Goal: Subscribe to service/newsletter

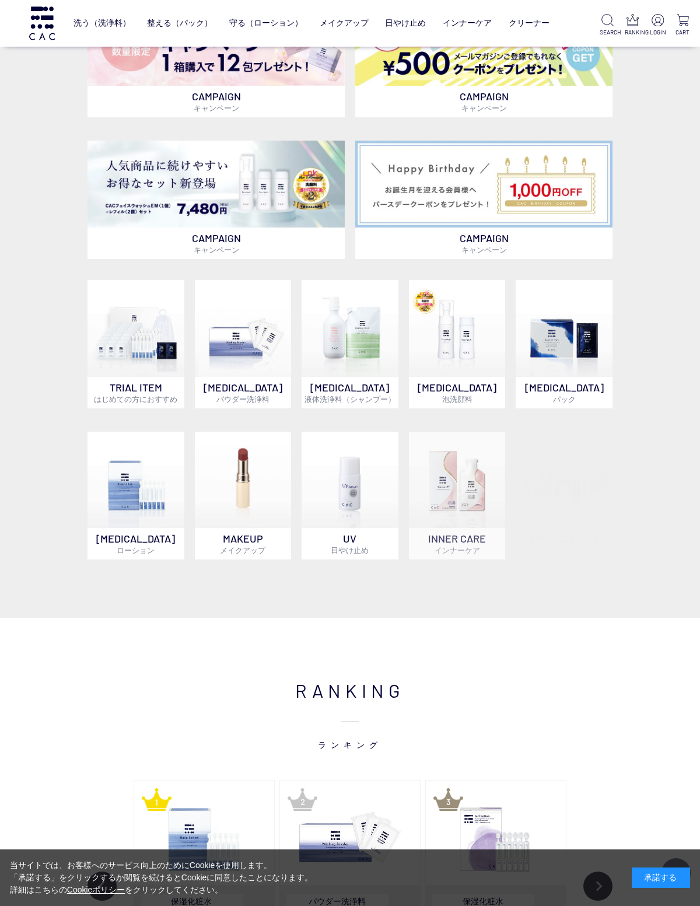
scroll to position [353, 0]
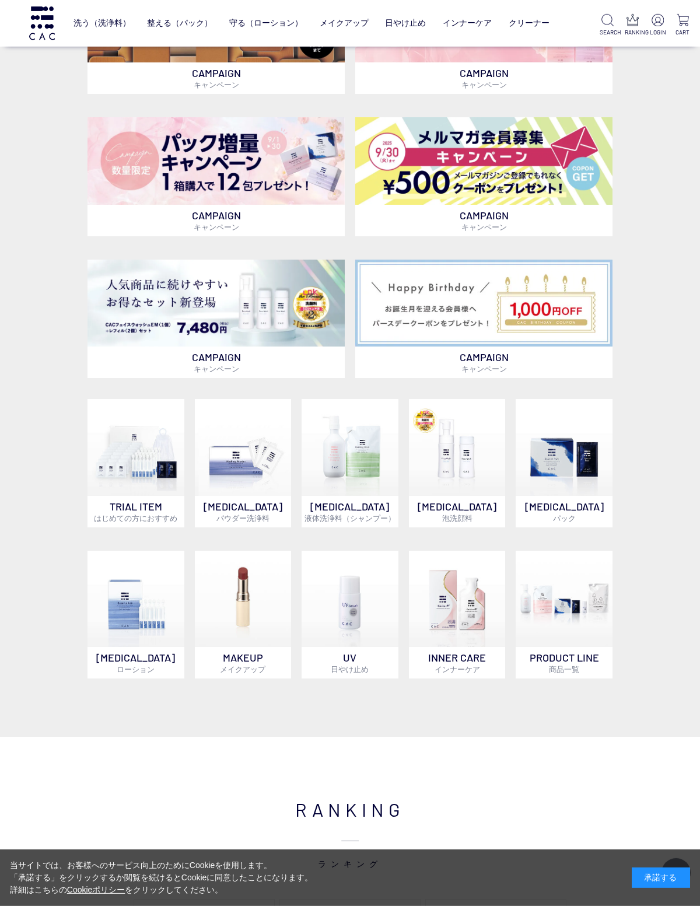
click at [490, 193] on img at bounding box center [483, 161] width 257 height 88
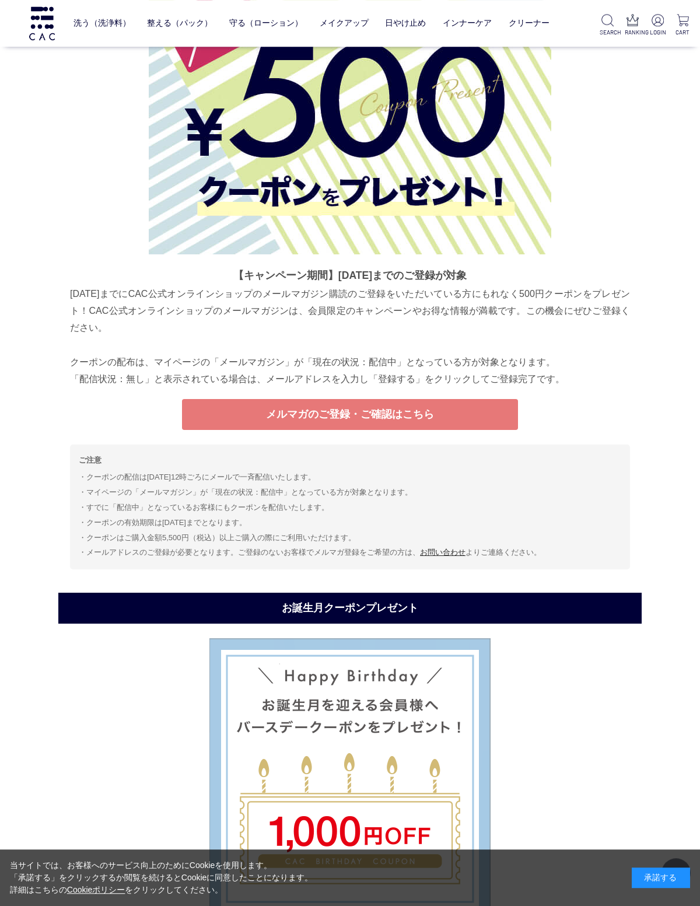
scroll to position [4330, 0]
click at [605, 901] on div "当サイトでは、お客様へのサービス向上のためにCookieを使用します。 「承諾する」をクリックするか閲覧を続けるとCookieに同意したことになります。 詳細…" at bounding box center [350, 878] width 700 height 57
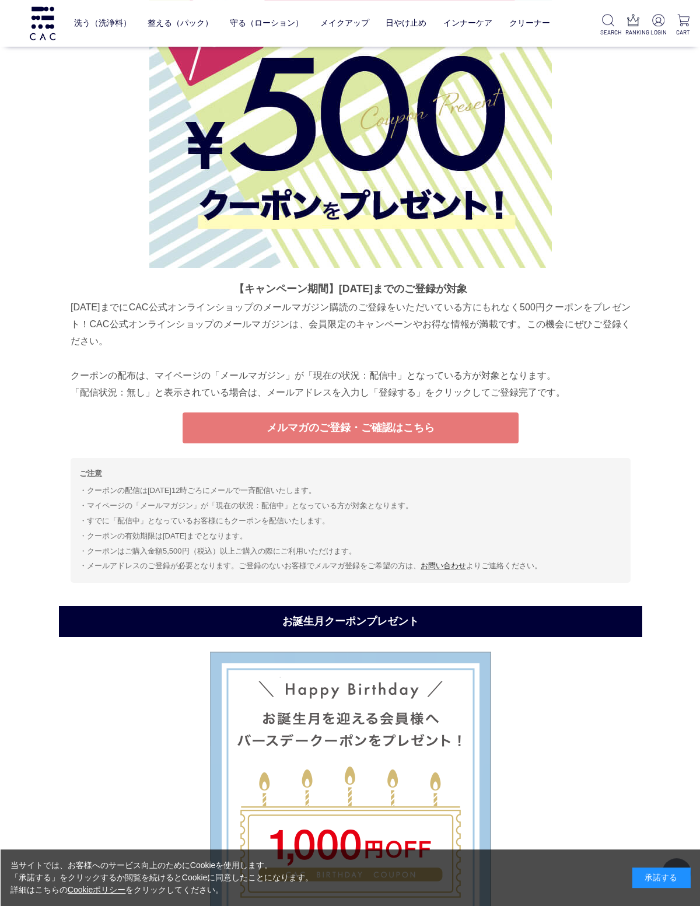
scroll to position [4308, 0]
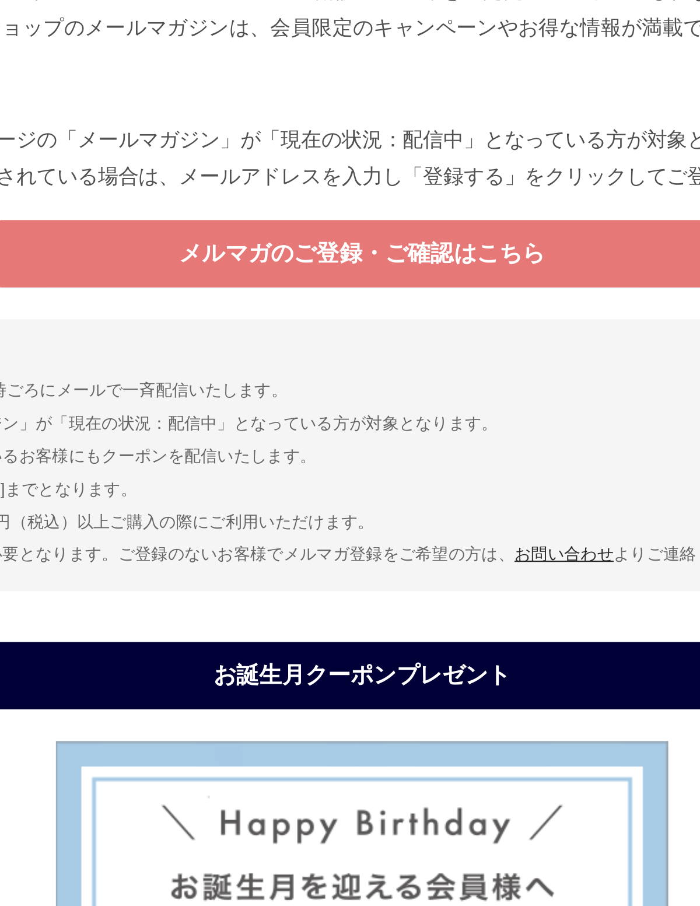
click at [150, 308] on p "9月30日までにCAC公式オンラインショップのメールマガジン購読のご登録をいただいている方にもれなく500円クーポンをプレゼント！CAC公式オンラインショップ…" at bounding box center [350, 359] width 560 height 103
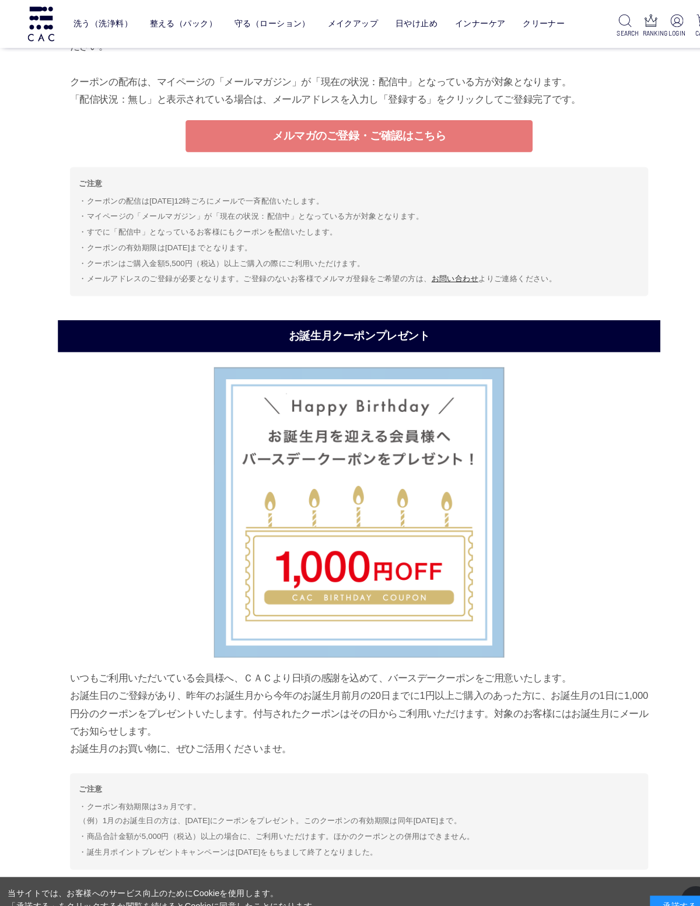
scroll to position [4624, 0]
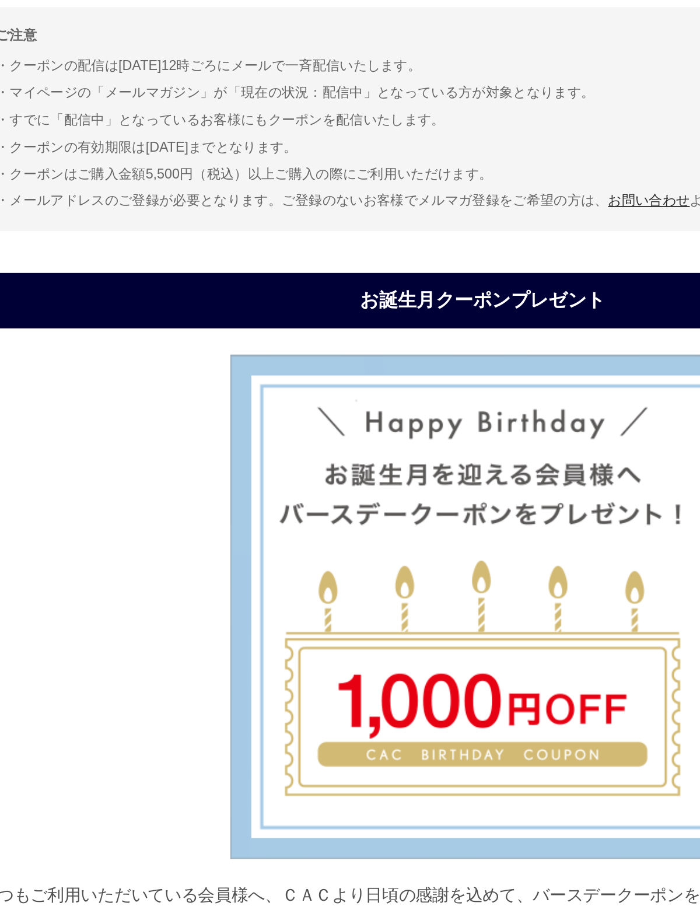
click at [263, 121] on link "メルマガのご登録・ご確認はこちら" at bounding box center [350, 121] width 336 height 31
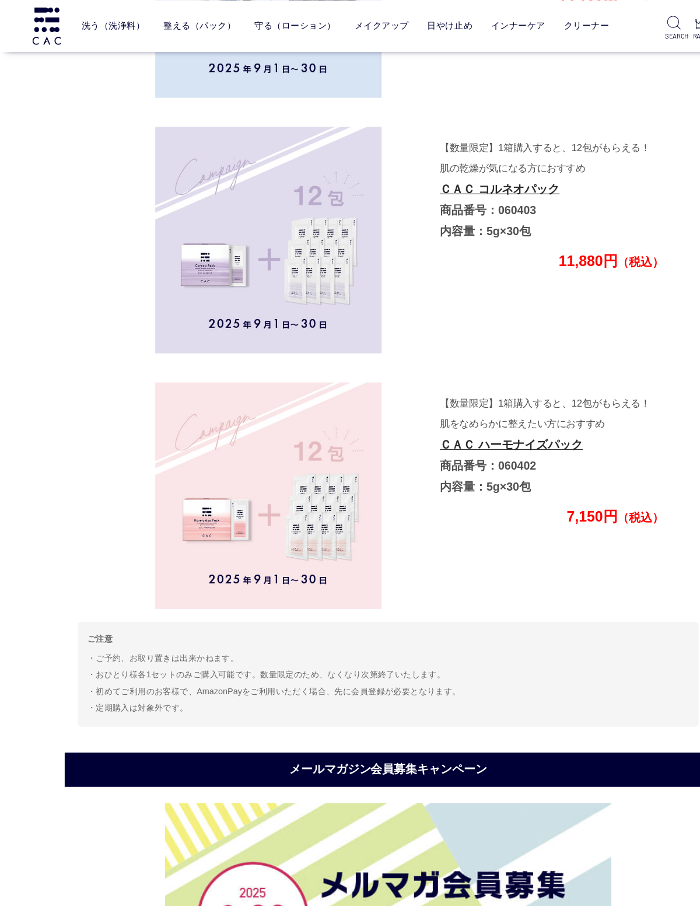
scroll to position [3457, 0]
